Goal: Register for event/course

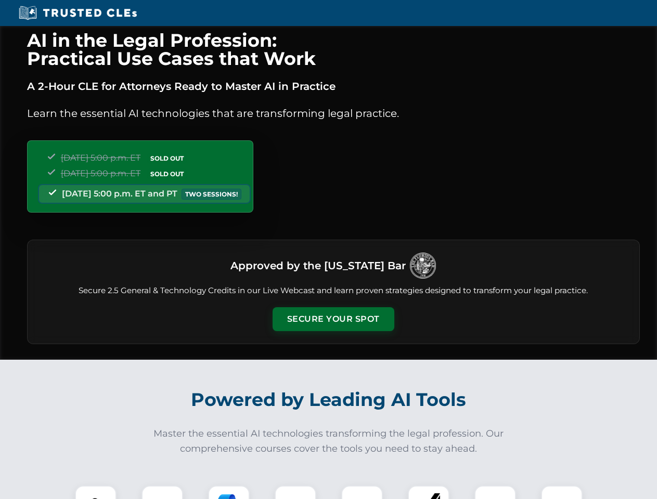
click at [333, 319] on button "Secure Your Spot" at bounding box center [334, 319] width 122 height 24
click at [96, 493] on img at bounding box center [96, 507] width 30 height 30
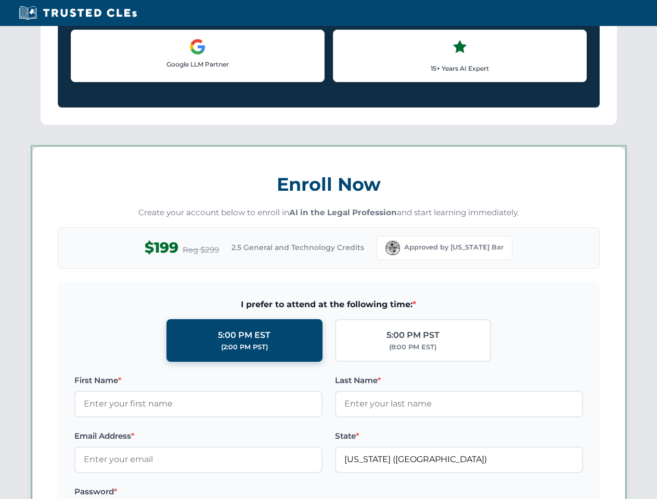
click at [229, 493] on label "Password *" at bounding box center [198, 492] width 248 height 12
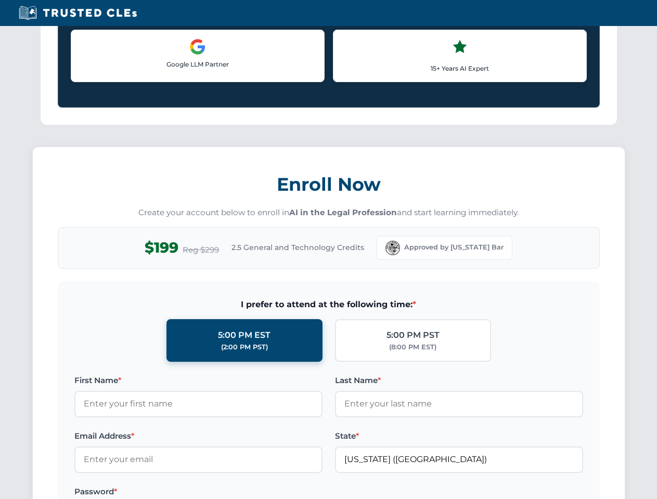
scroll to position [1021, 0]
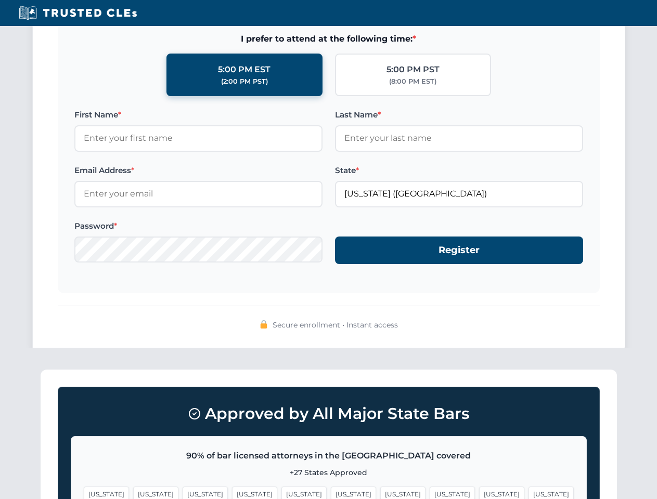
click at [479, 493] on span "[US_STATE]" at bounding box center [501, 494] width 45 height 15
